Goal: Task Accomplishment & Management: Manage account settings

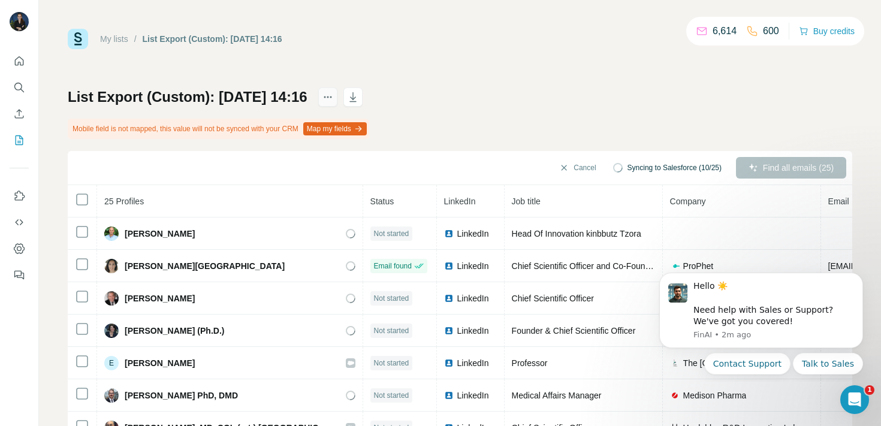
click at [334, 95] on icon "actions" at bounding box center [328, 97] width 12 height 12
click at [363, 106] on button "button" at bounding box center [352, 97] width 19 height 19
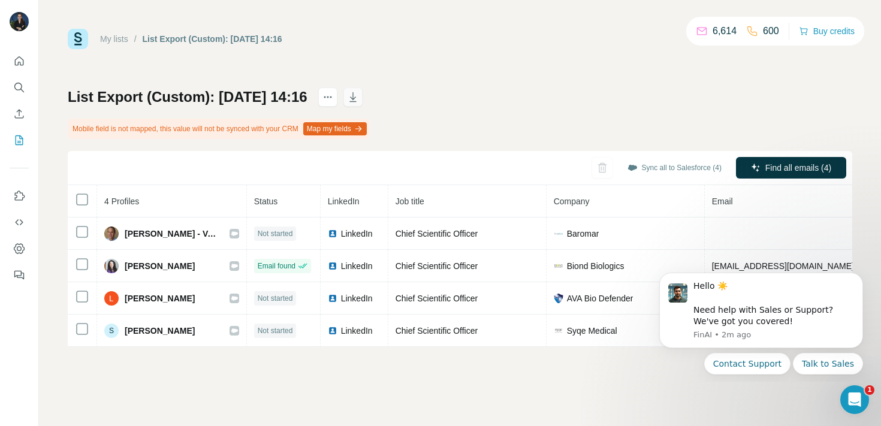
click at [359, 98] on icon "button" at bounding box center [353, 97] width 12 height 12
